Goal: Information Seeking & Learning: Learn about a topic

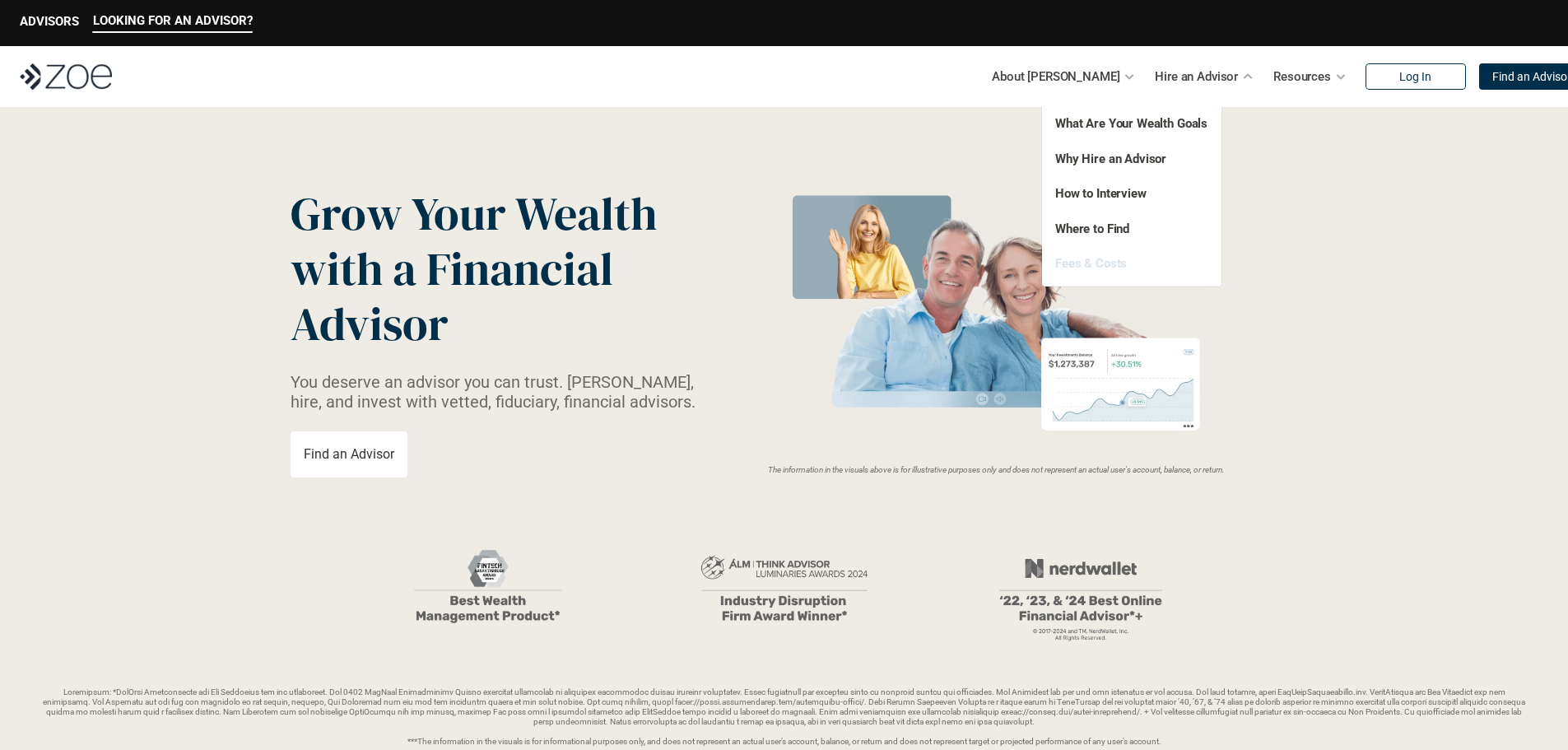
click at [1115, 267] on link "Fees & Costs" at bounding box center [1091, 263] width 72 height 15
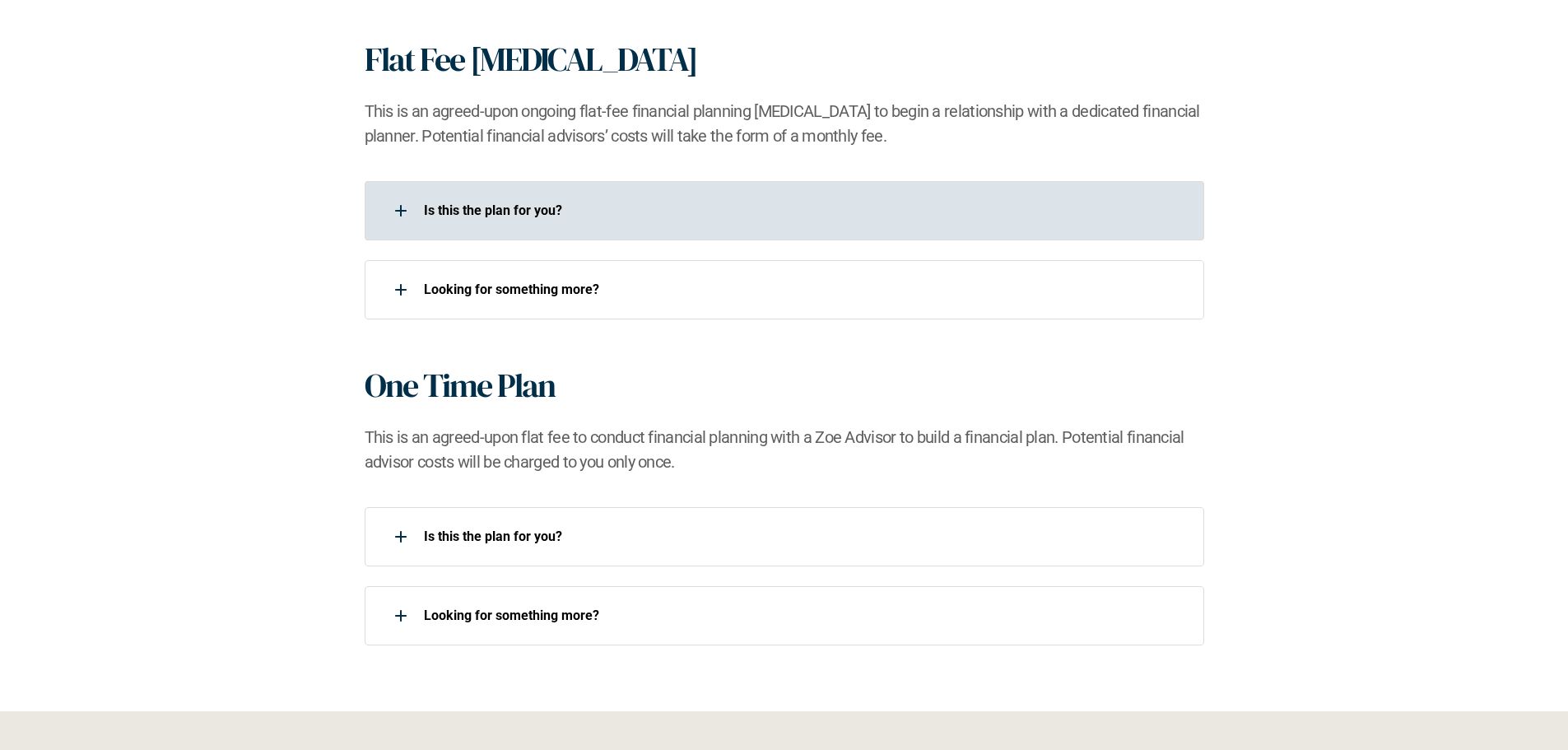
scroll to position [1563, 0]
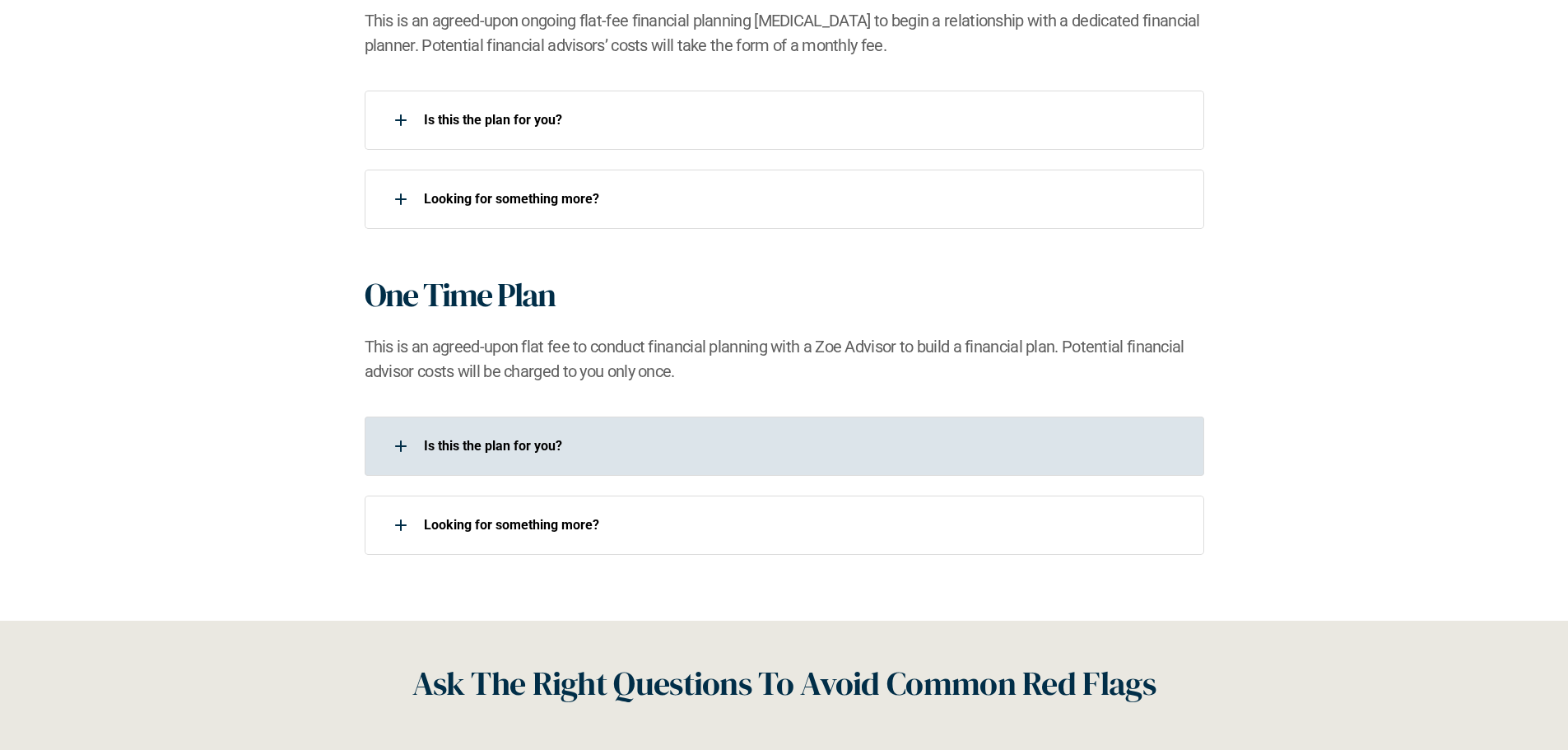
click at [879, 432] on div "Is this the plan for you?​" at bounding box center [774, 446] width 819 height 33
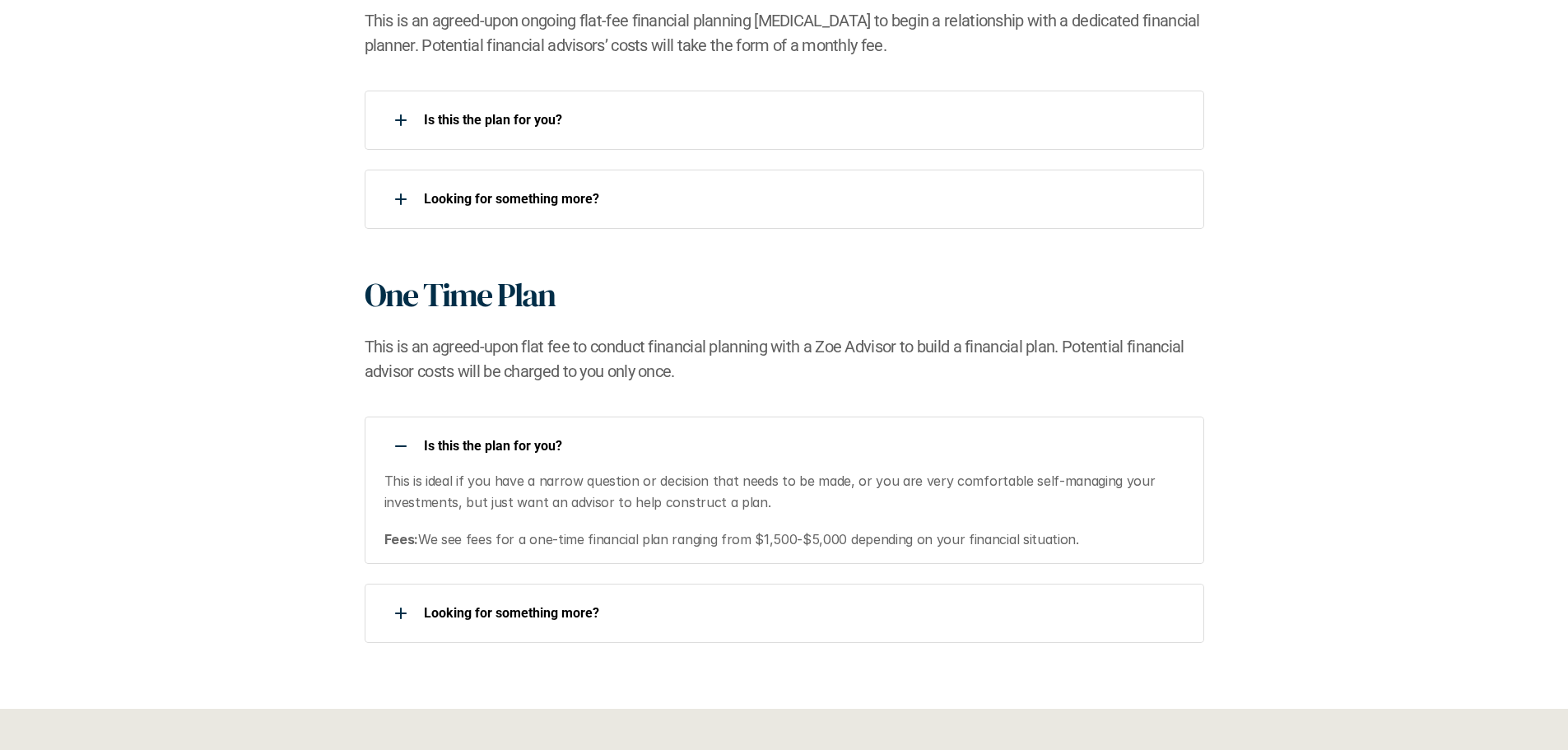
click at [1022, 451] on p "Is this the plan for you?​" at bounding box center [804, 446] width 759 height 16
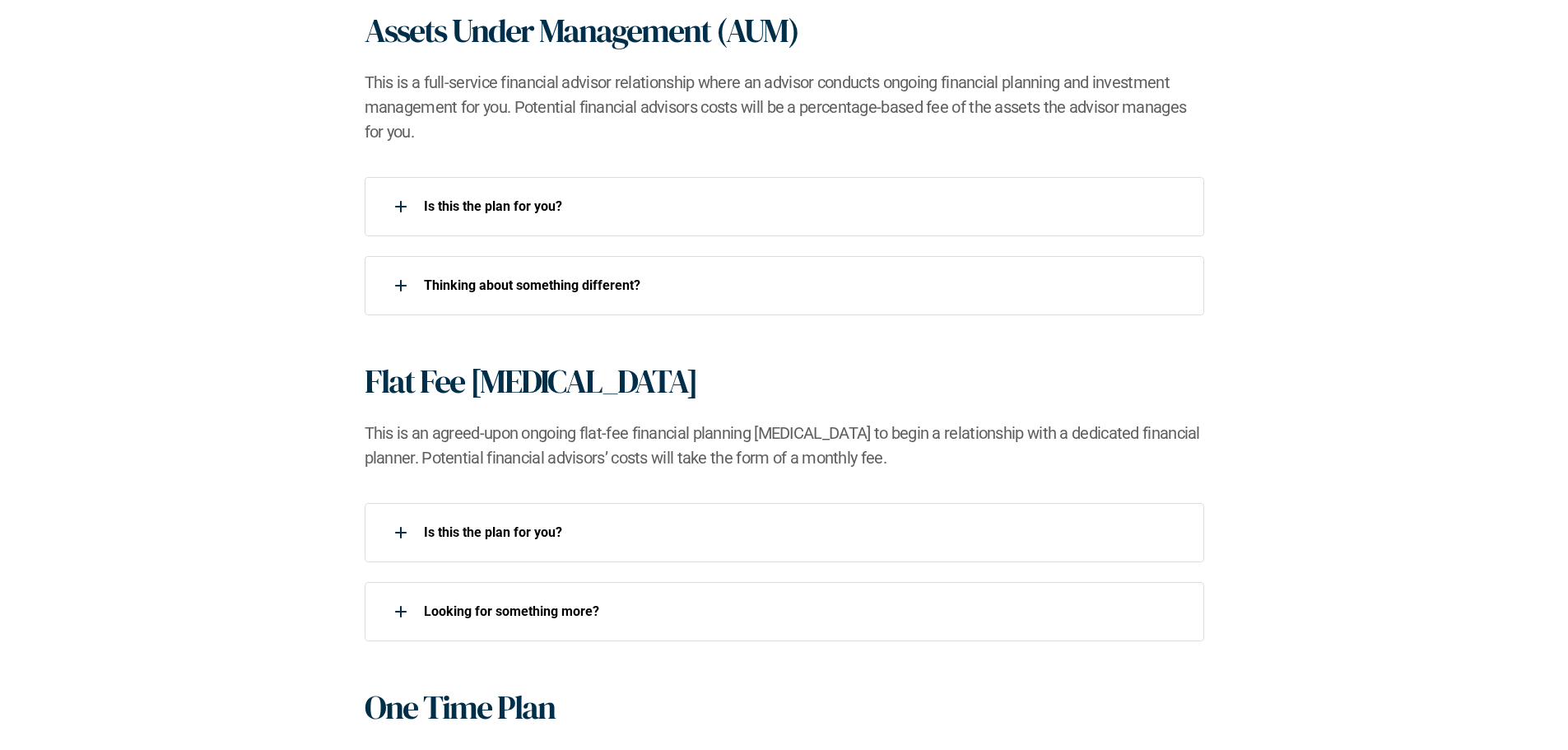
scroll to position [1152, 0]
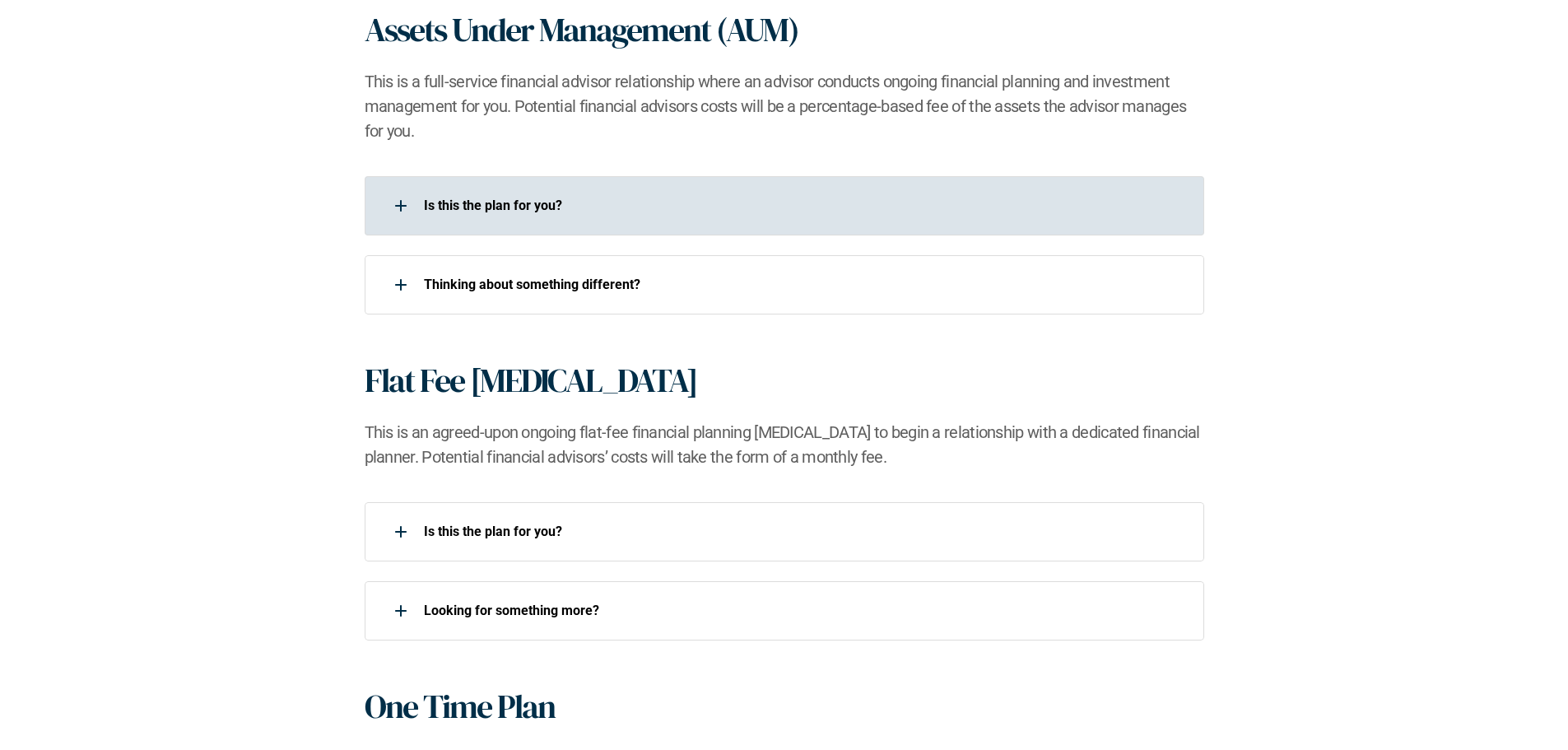
click at [791, 210] on p "Is this the plan for you?​" at bounding box center [804, 205] width 759 height 16
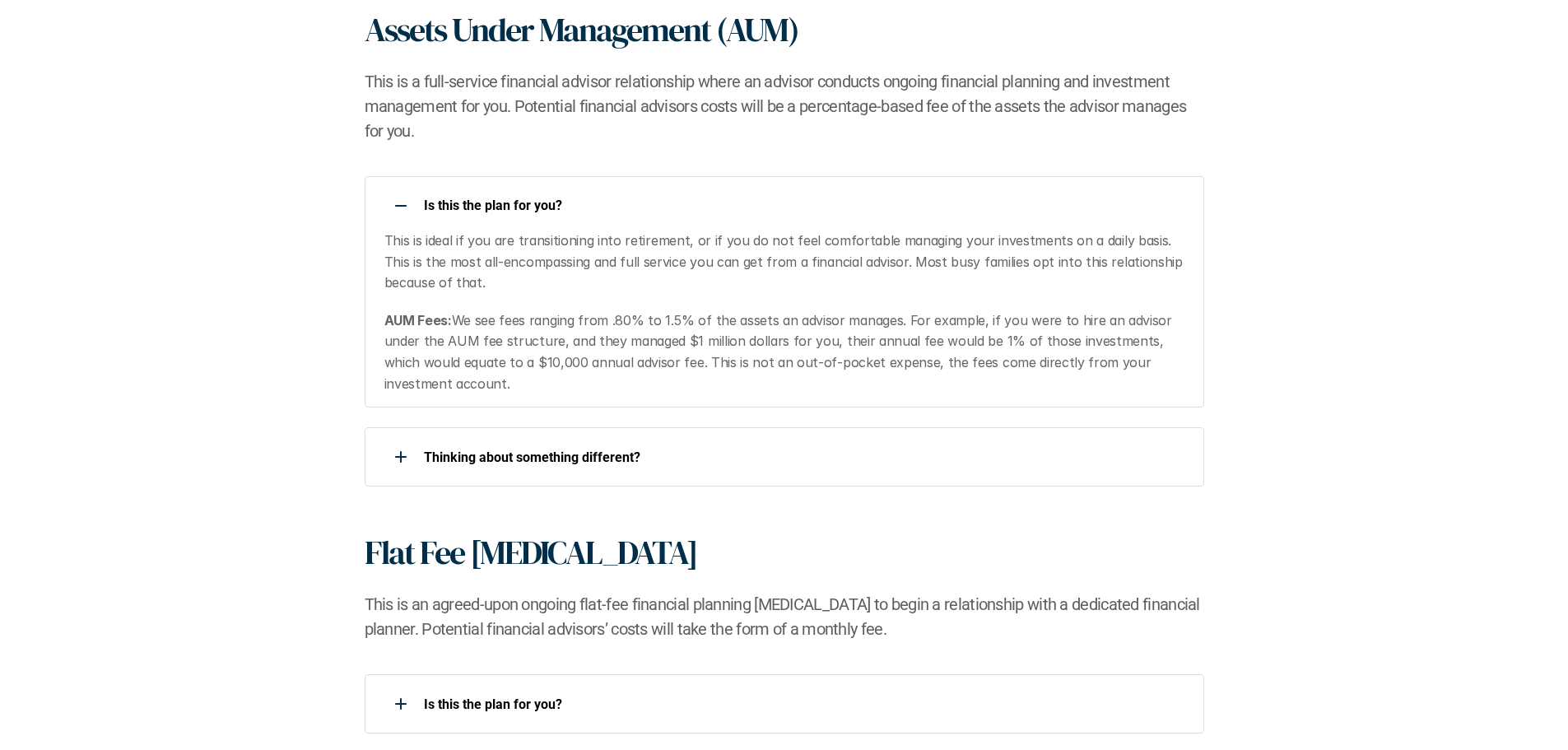
click at [791, 210] on p "Is this the plan for you?​" at bounding box center [804, 205] width 759 height 16
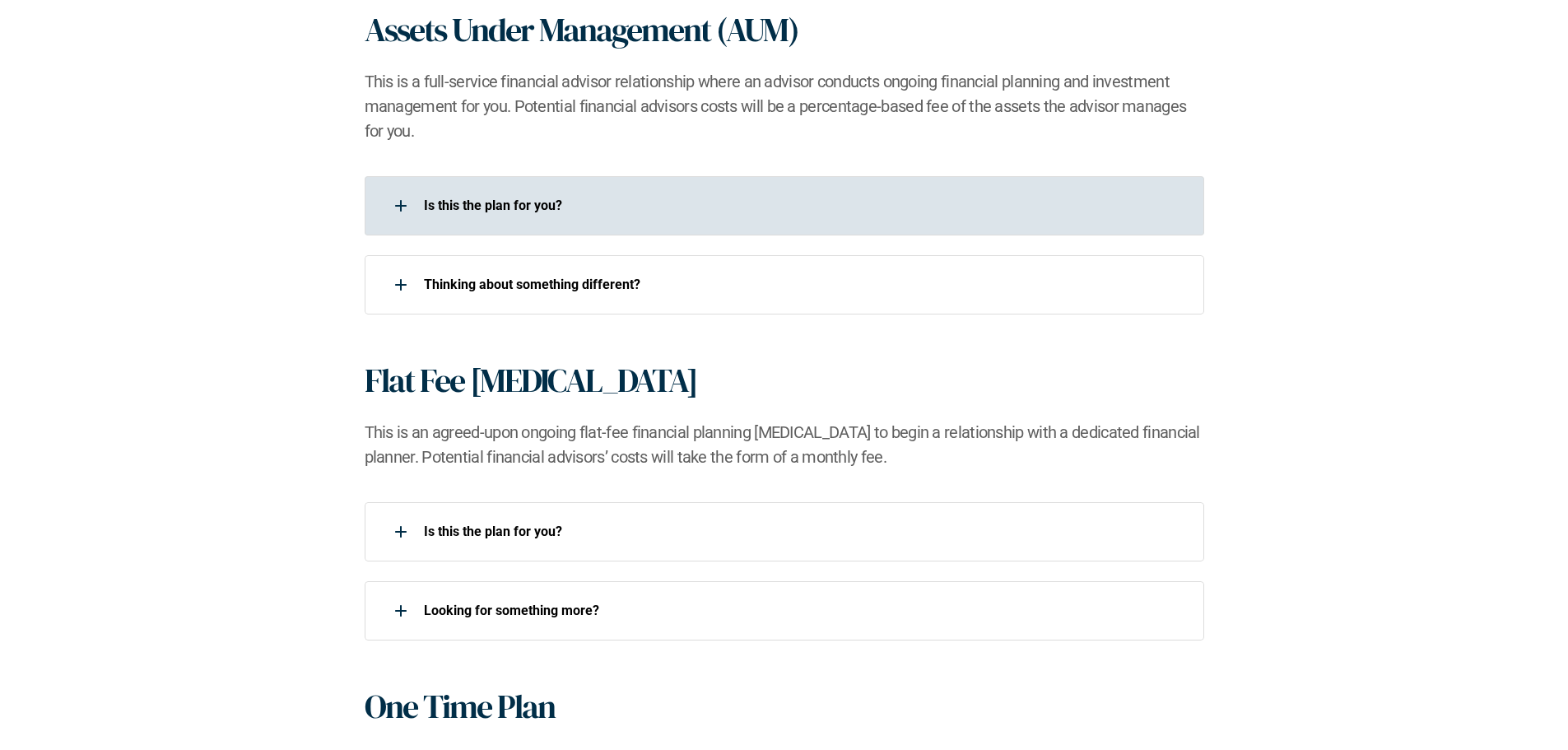
click at [791, 208] on p "Is this the plan for you?​" at bounding box center [804, 205] width 759 height 16
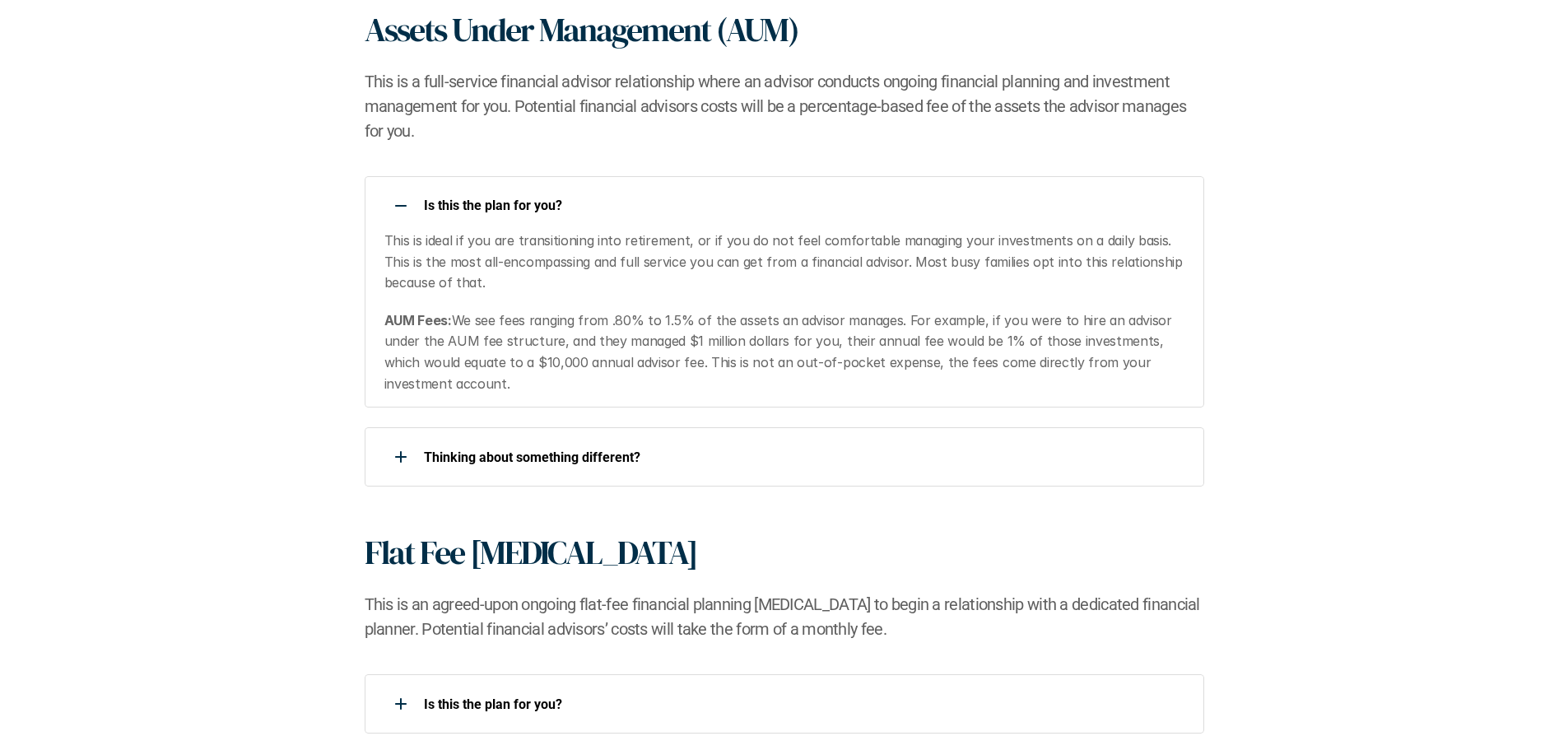
click at [792, 203] on p "Is this the plan for you?​" at bounding box center [804, 205] width 759 height 16
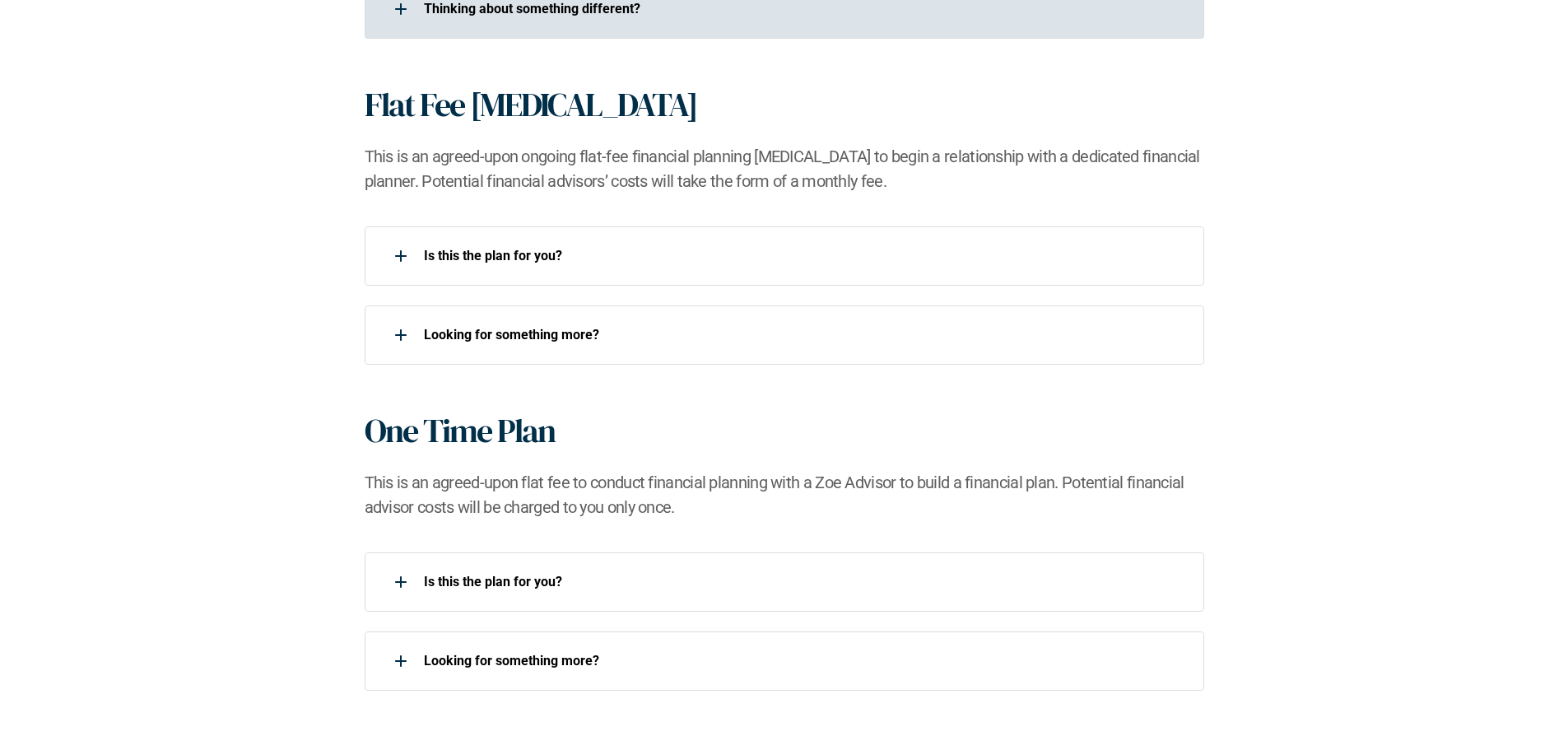
scroll to position [1482, 0]
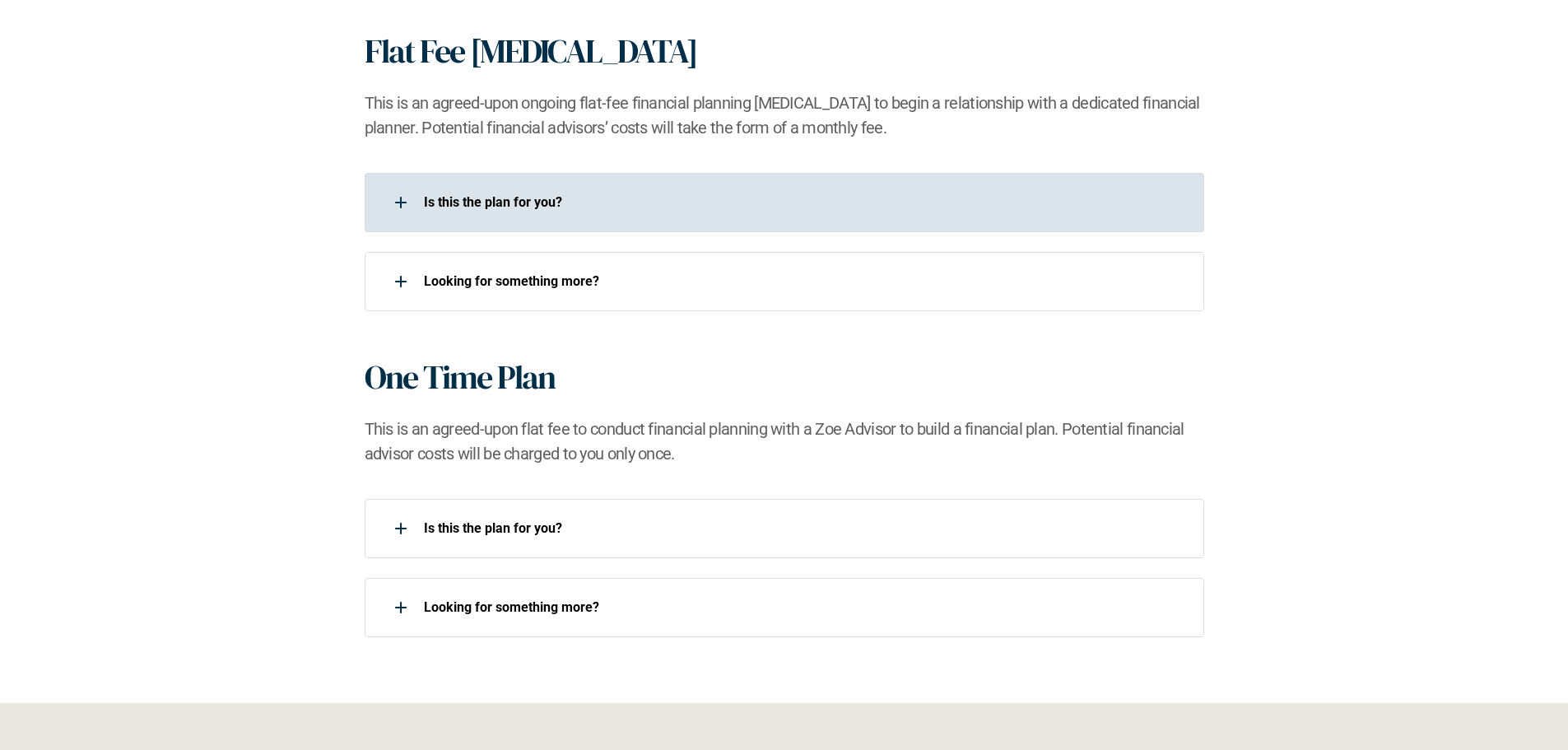
click at [831, 216] on div "Is this the plan for you?​" at bounding box center [774, 202] width 819 height 33
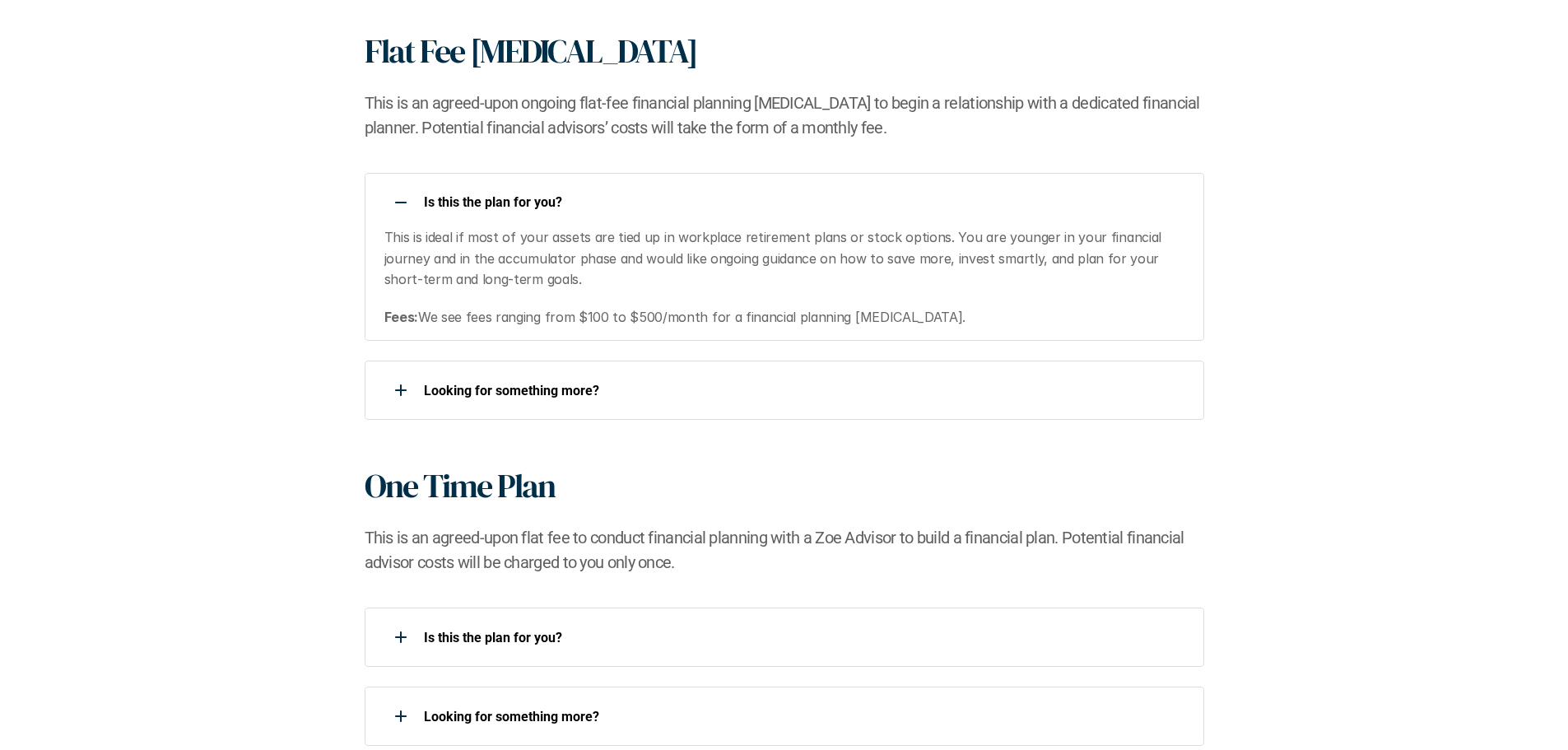
click at [831, 216] on div "Is this the plan for you?​" at bounding box center [774, 202] width 819 height 33
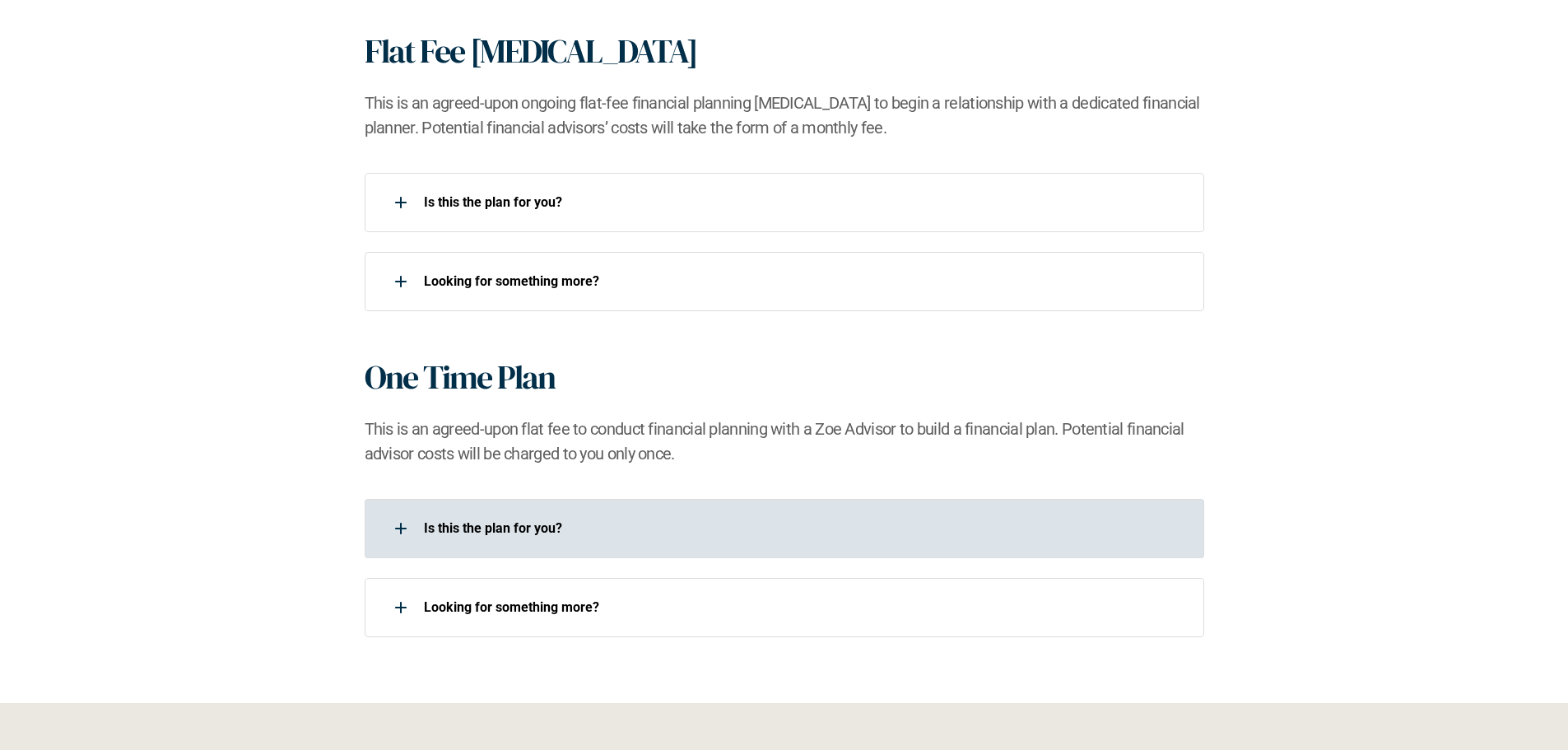
click at [884, 532] on p "Is this the plan for you?​" at bounding box center [804, 528] width 759 height 16
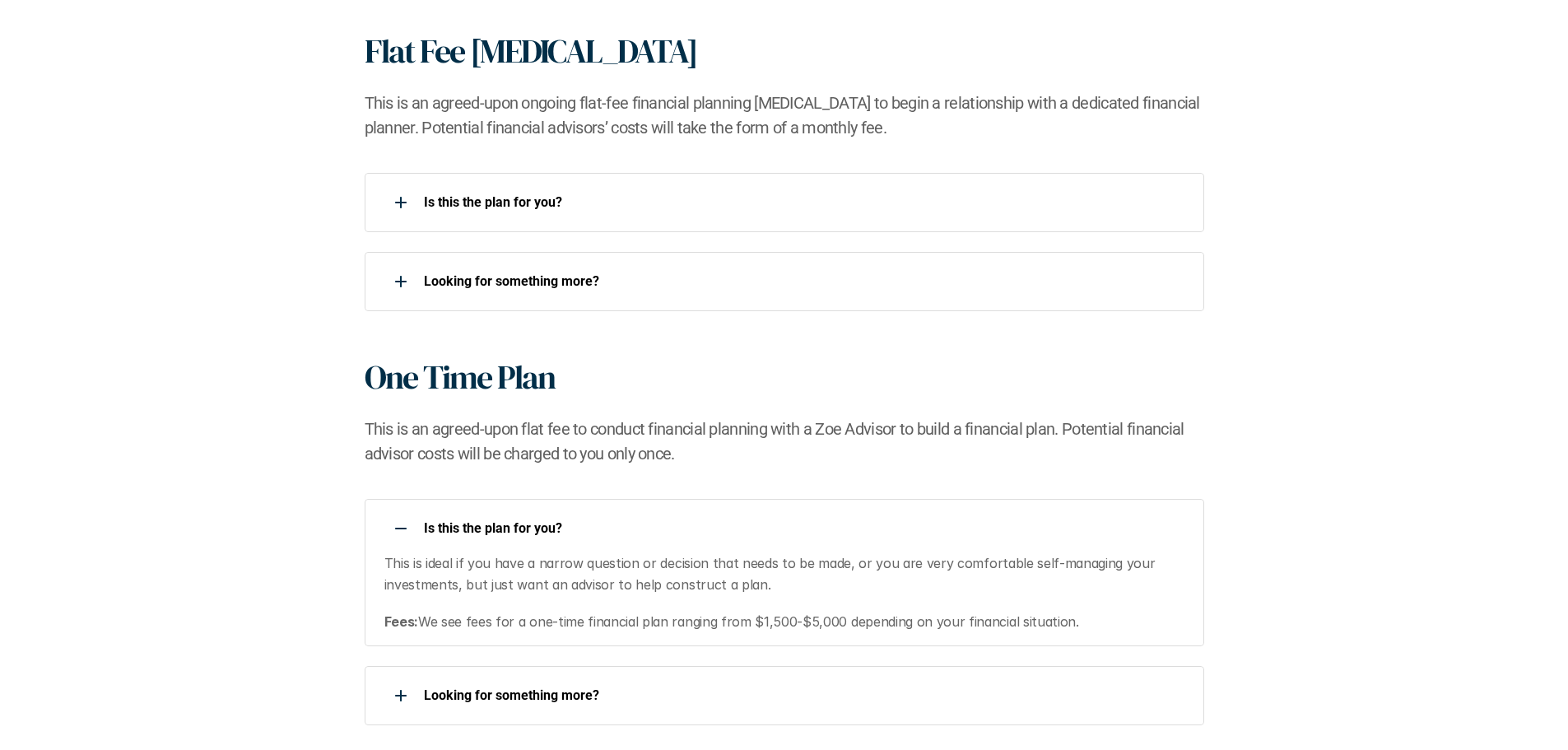
click at [909, 523] on p "Is this the plan for you?​" at bounding box center [804, 528] width 759 height 16
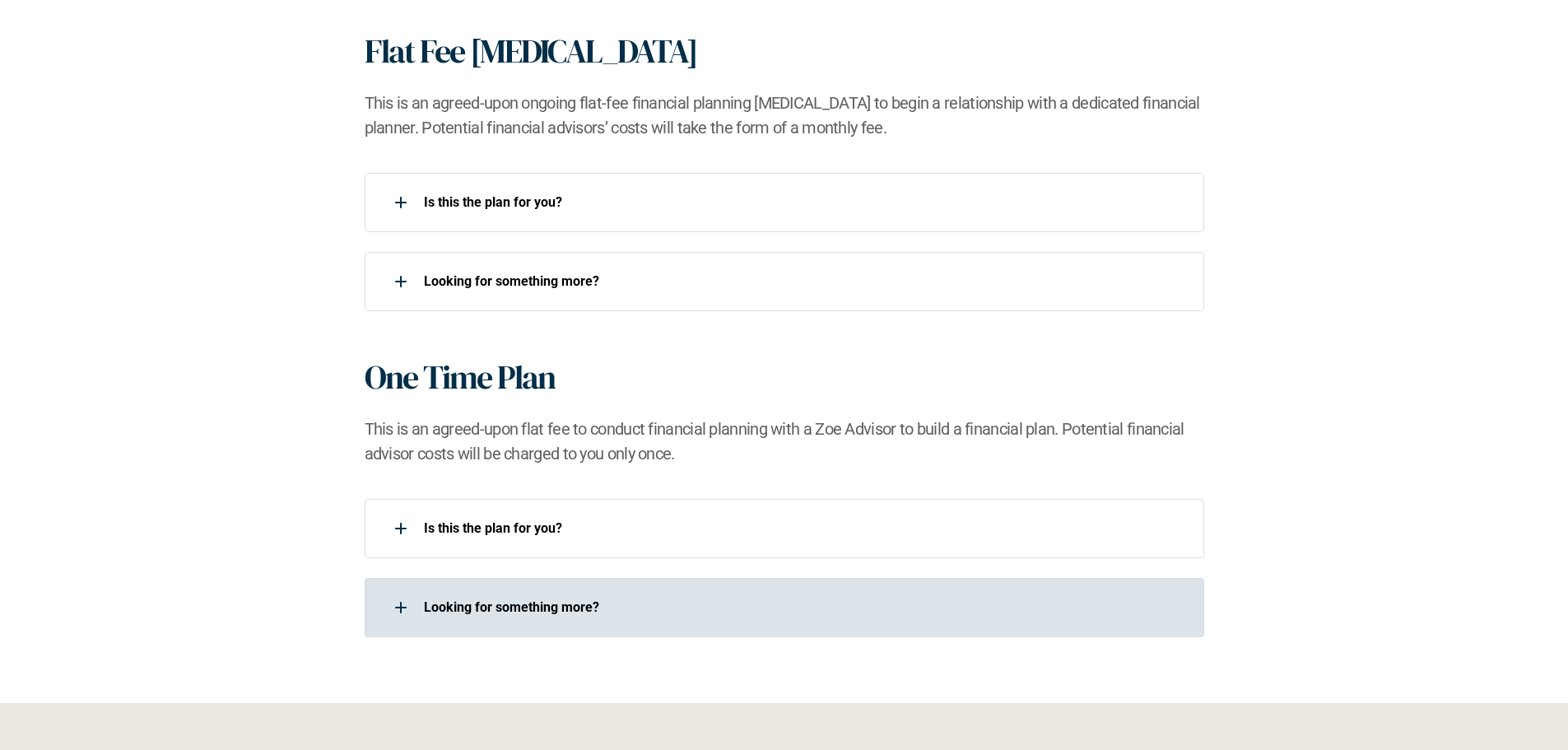
click at [907, 612] on p "Looking for something more?​" at bounding box center [804, 607] width 759 height 16
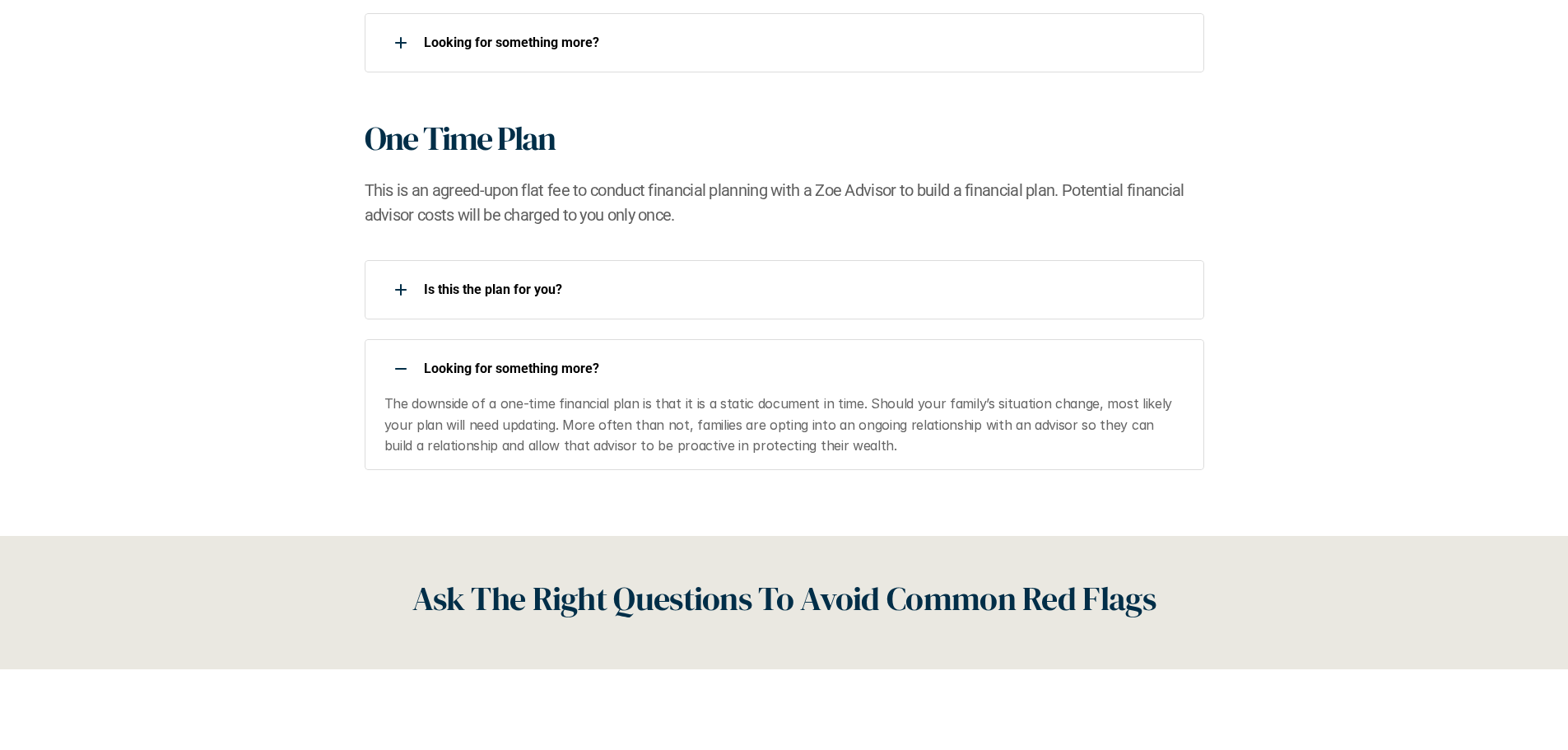
scroll to position [1728, 0]
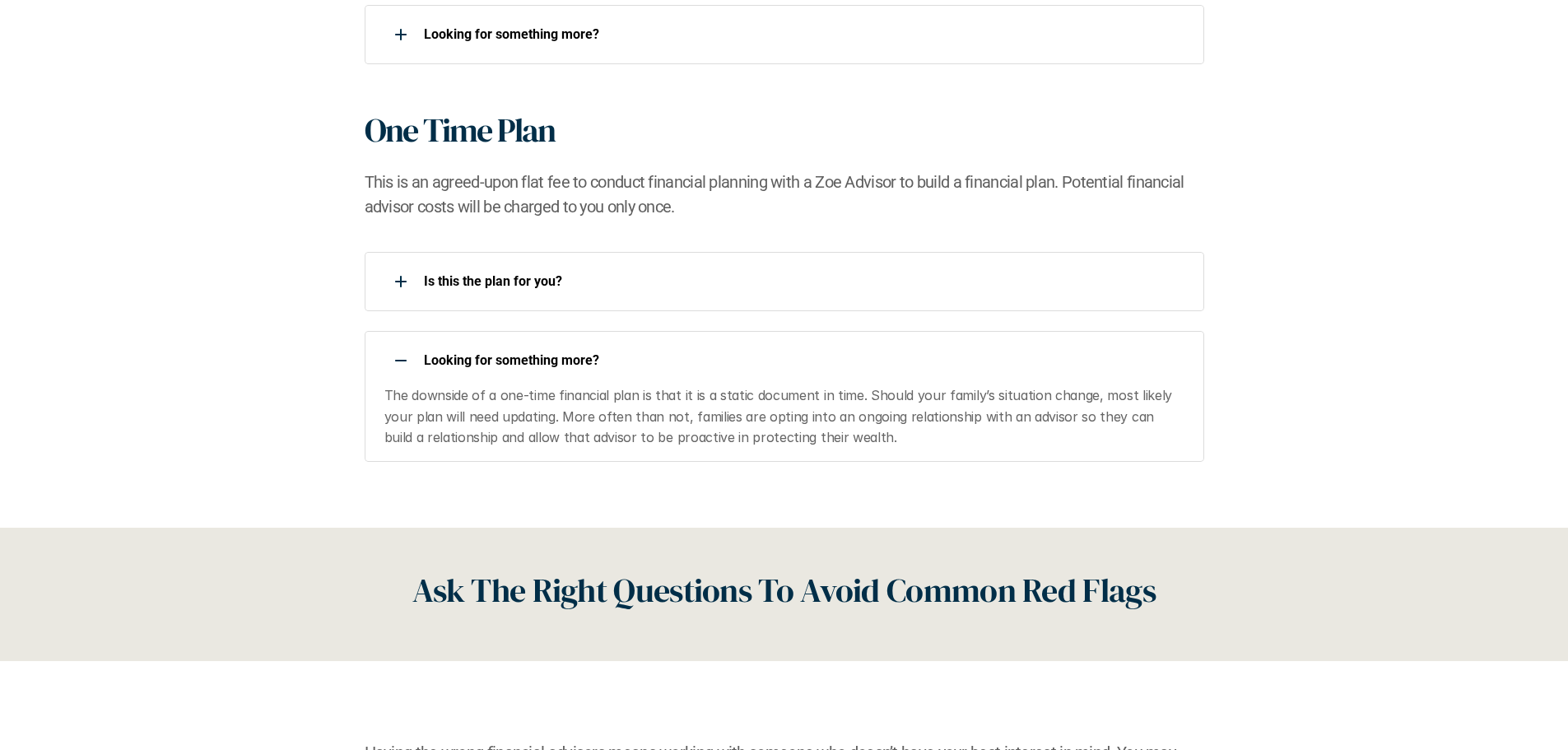
click at [821, 348] on div "Looking for something more?​" at bounding box center [774, 361] width 819 height 33
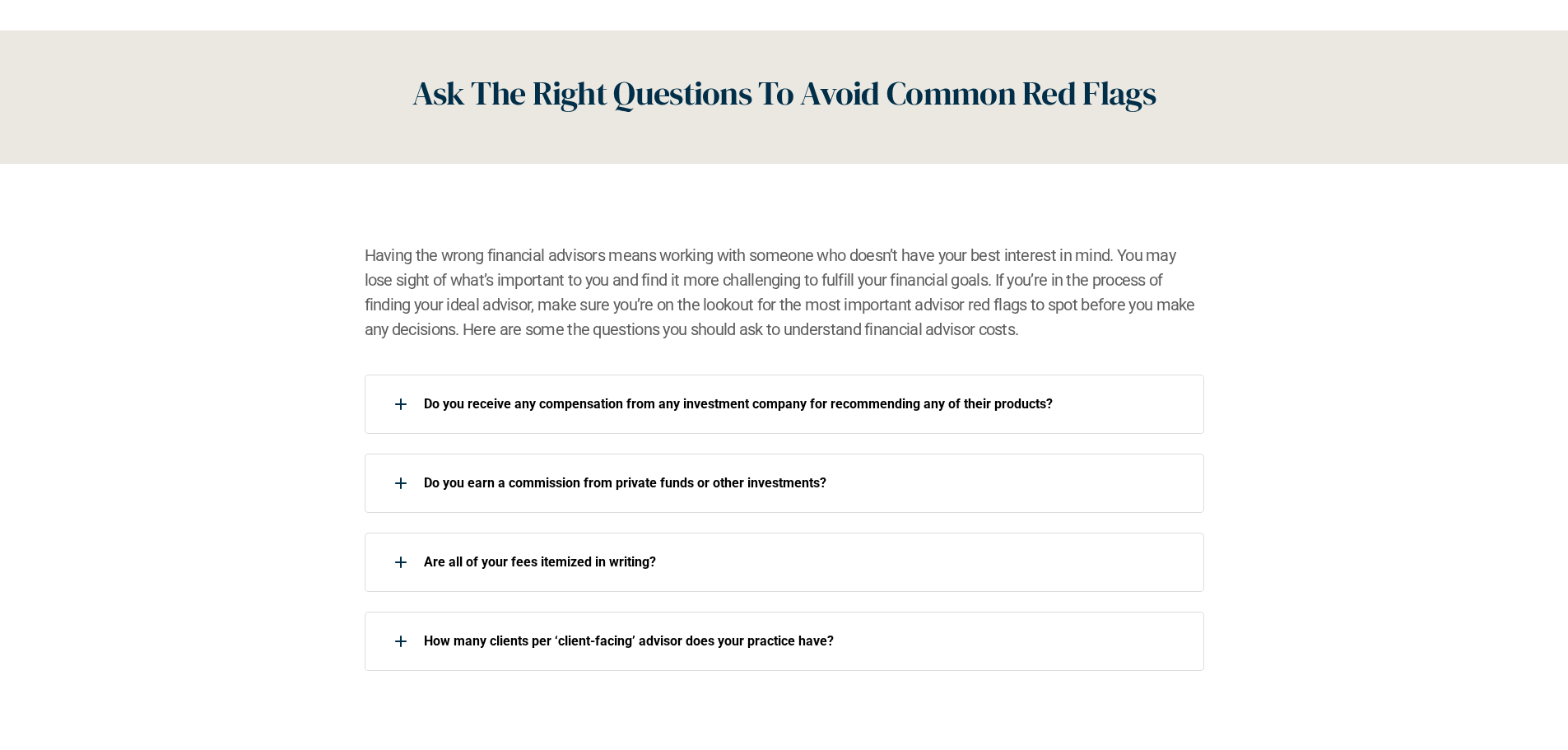
scroll to position [2222, 0]
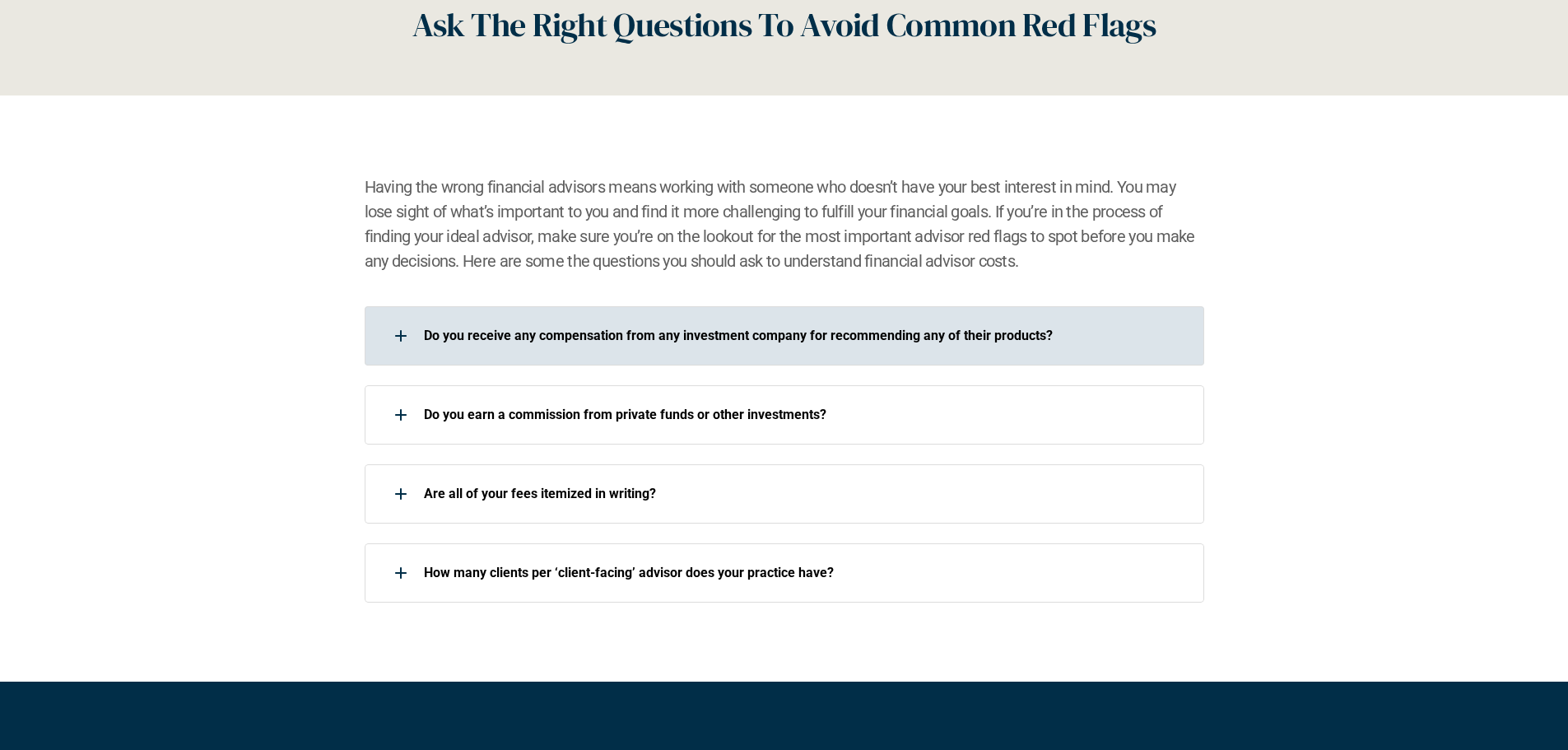
click at [1104, 337] on p "Do you receive any compensation from any investment company for recommending an…" at bounding box center [804, 336] width 759 height 16
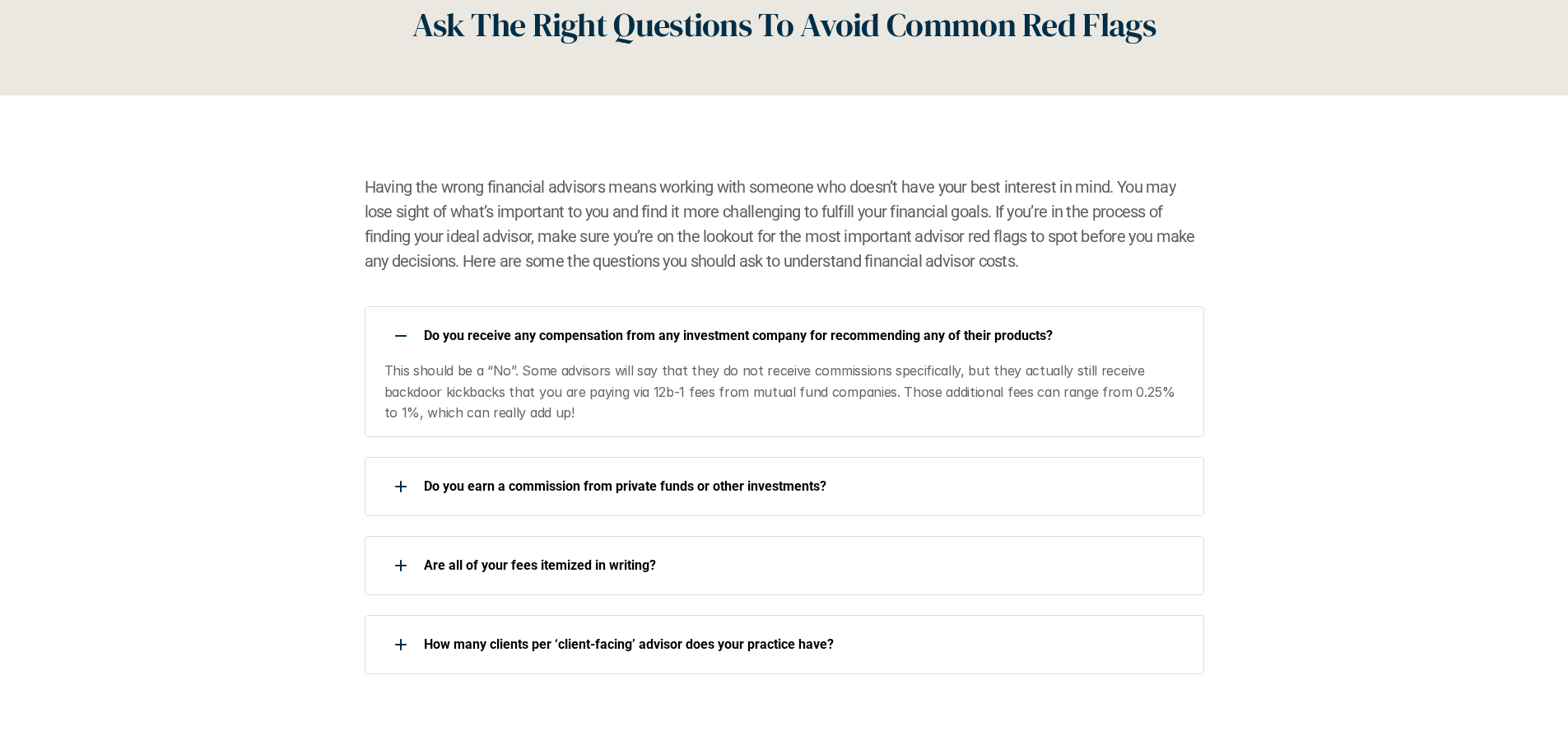
click at [1129, 338] on p "Do you receive any compensation from any investment company for recommending an…" at bounding box center [804, 336] width 759 height 16
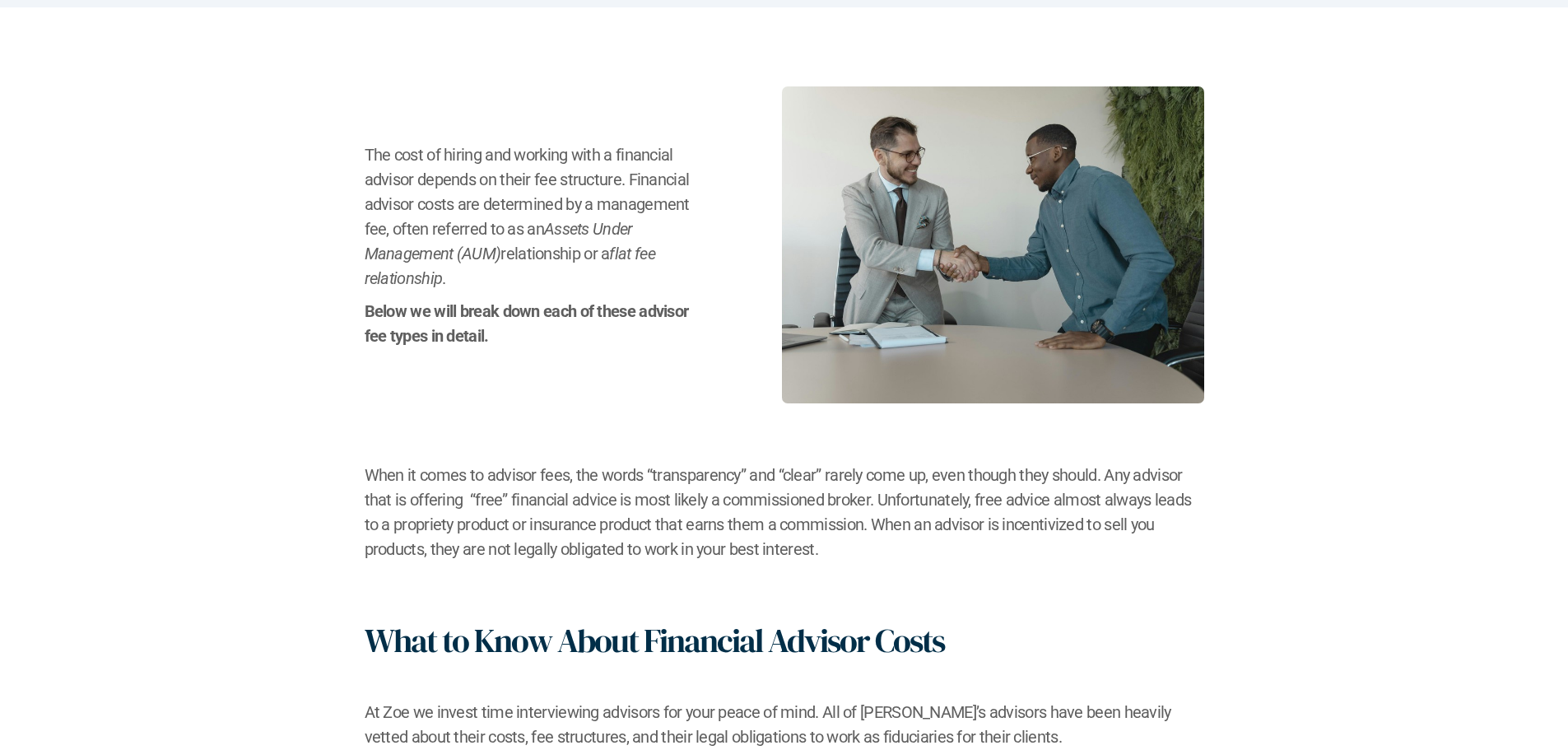
scroll to position [164, 0]
